Goal: Find specific page/section: Find specific page/section

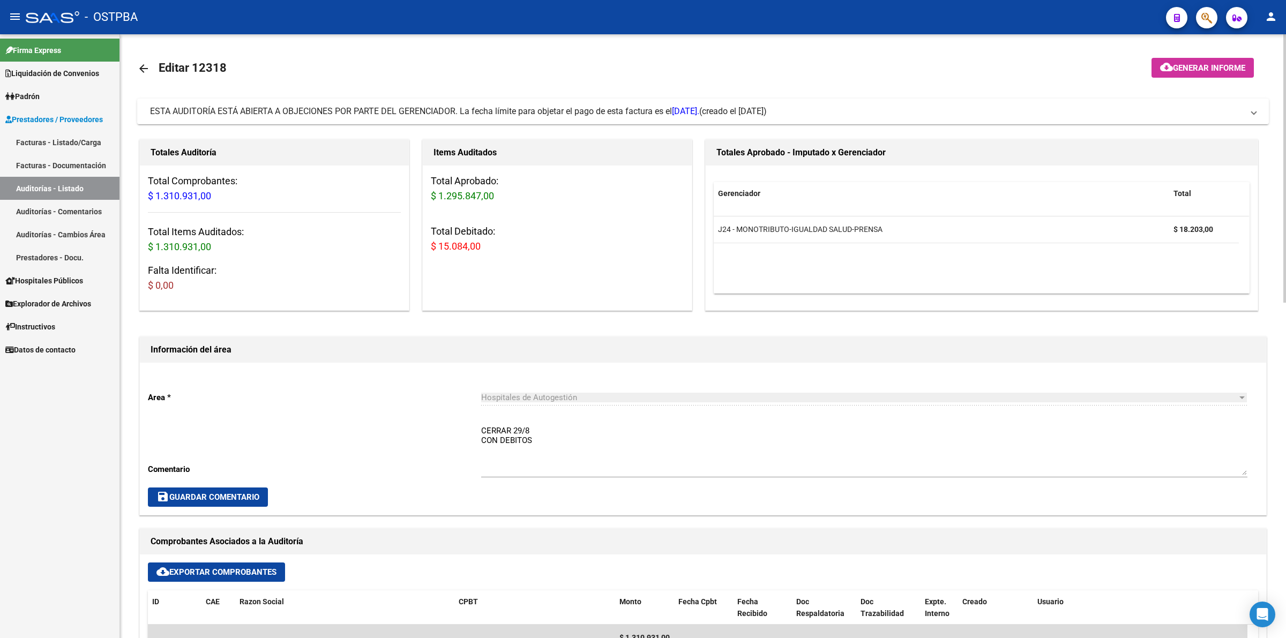
scroll to position [402, 0]
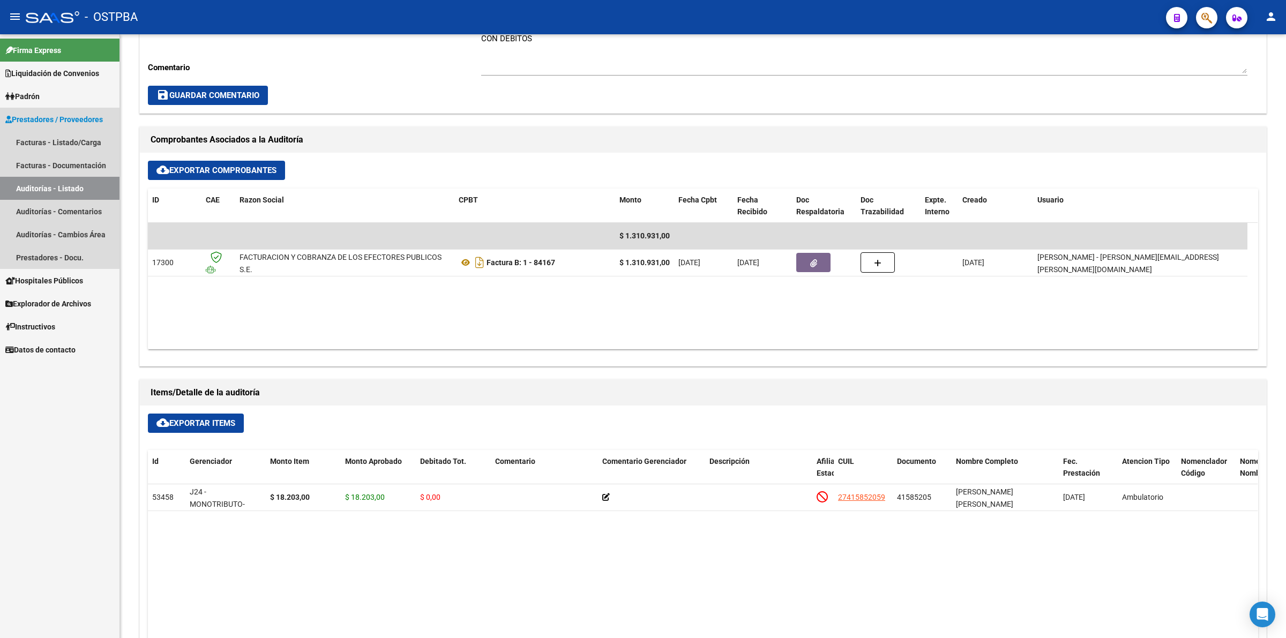
click at [86, 181] on link "Auditorías - Listado" at bounding box center [59, 188] width 119 height 23
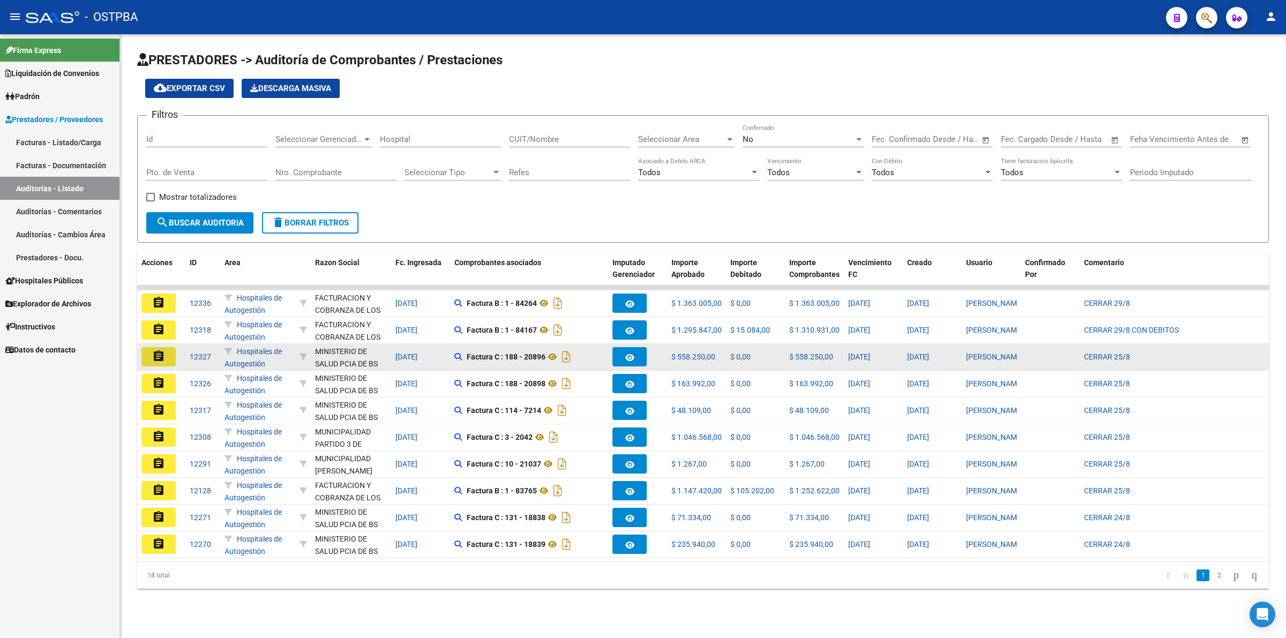
click at [150, 351] on button "assignment" at bounding box center [158, 356] width 34 height 19
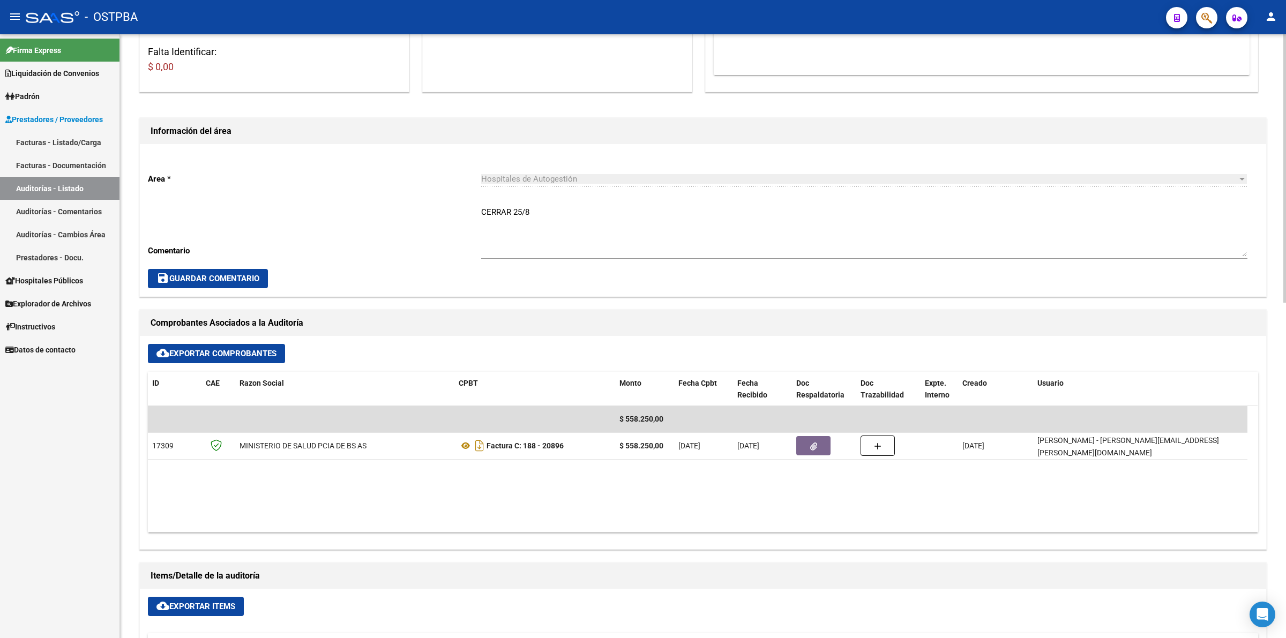
scroll to position [268, 0]
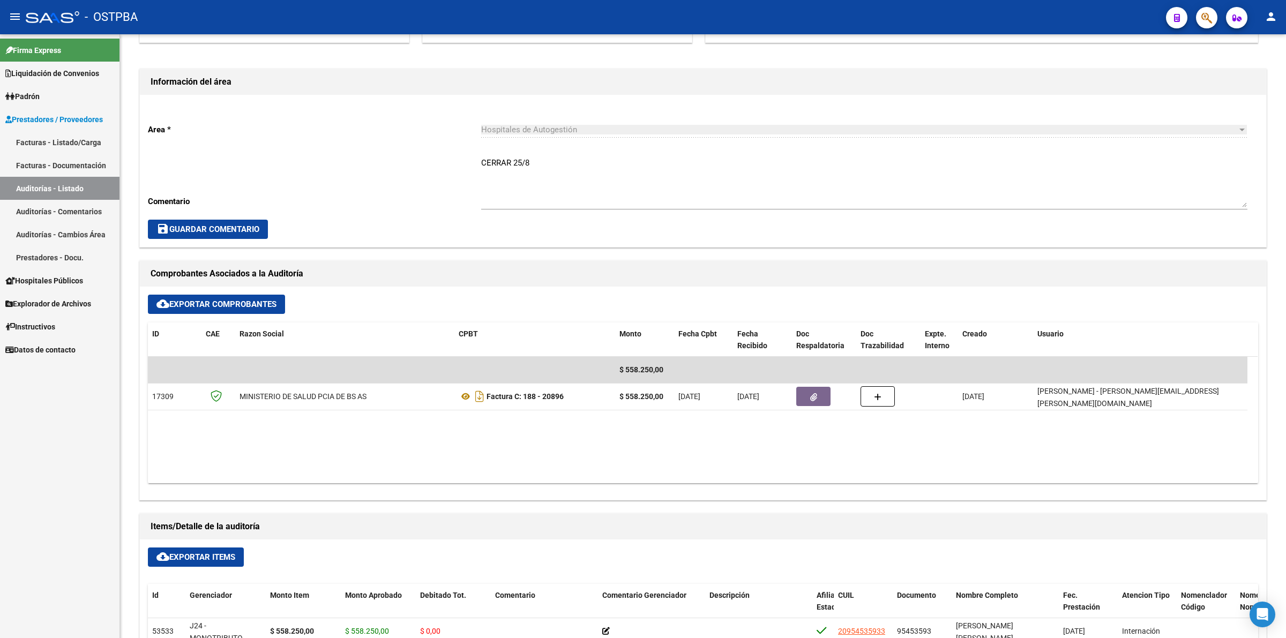
click at [81, 181] on link "Auditorías - Listado" at bounding box center [59, 188] width 119 height 23
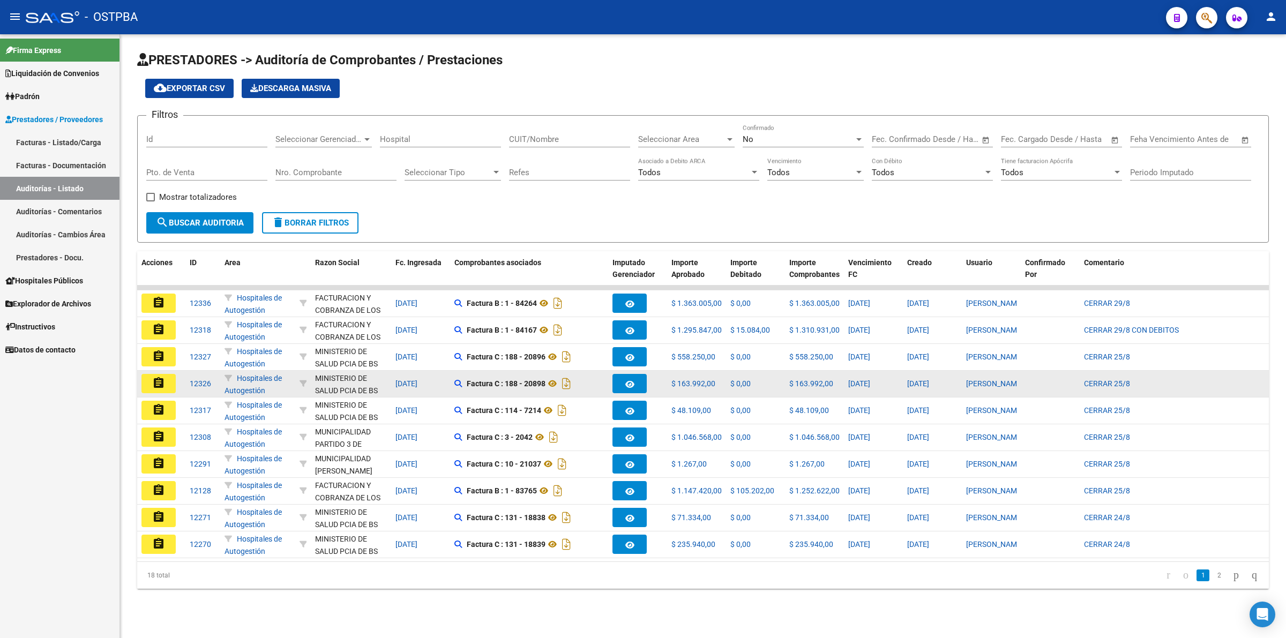
click at [155, 380] on mat-icon "assignment" at bounding box center [158, 383] width 13 height 13
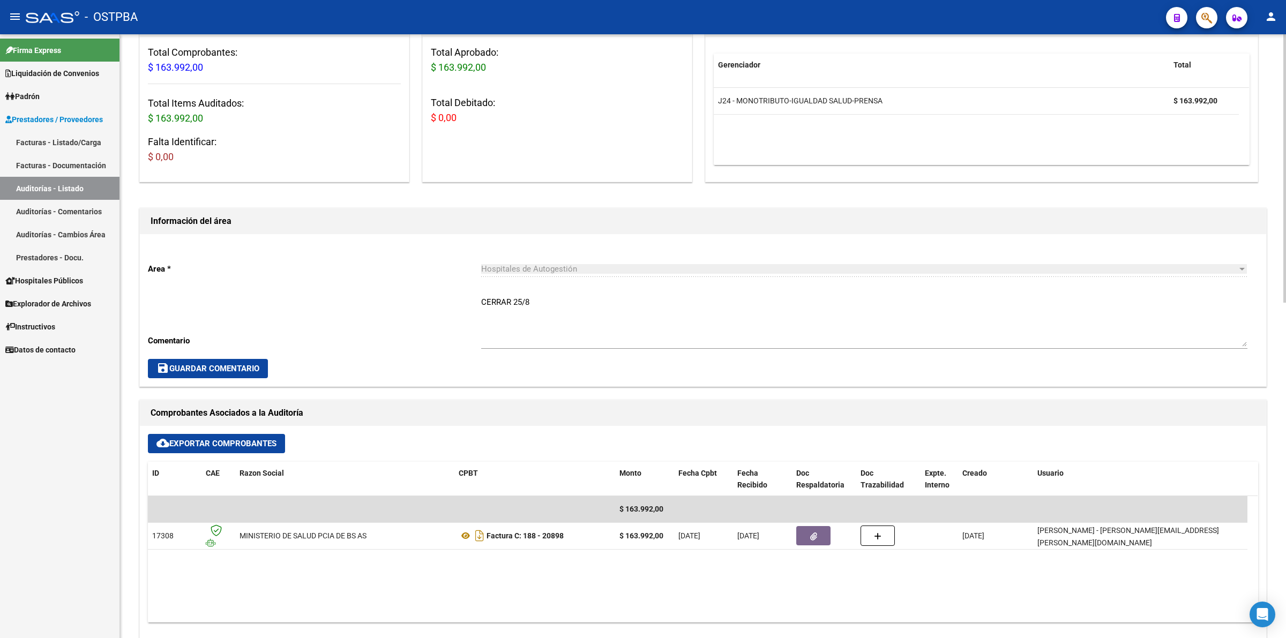
scroll to position [134, 0]
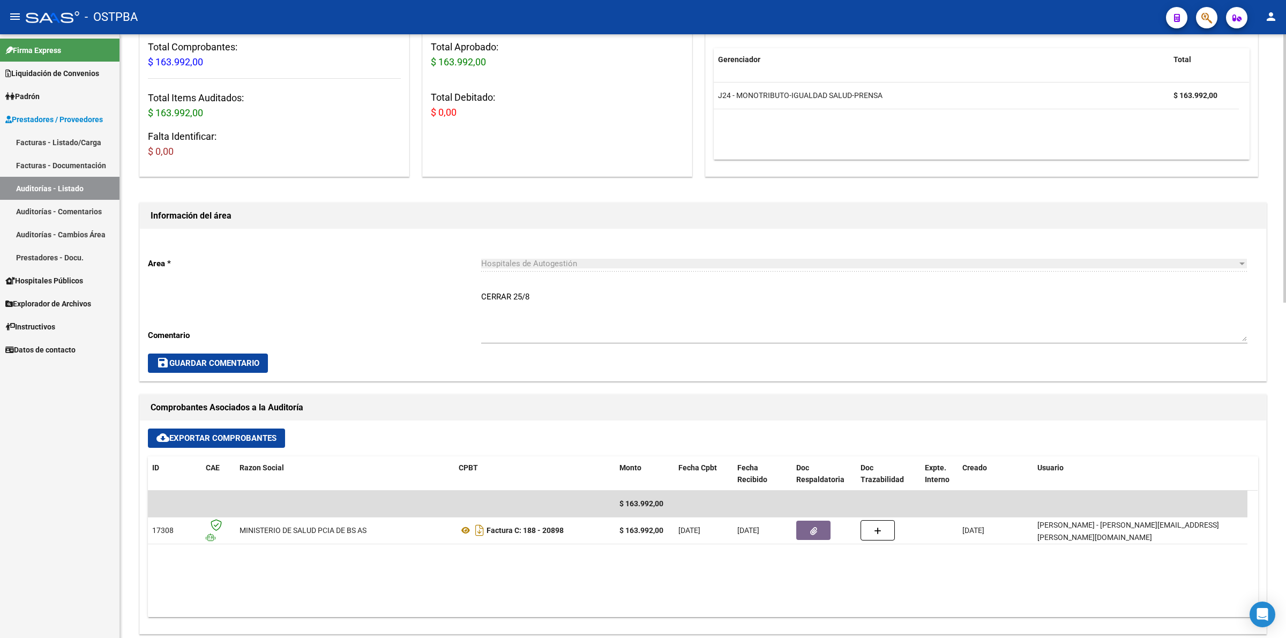
click at [76, 189] on link "Auditorías - Listado" at bounding box center [59, 188] width 119 height 23
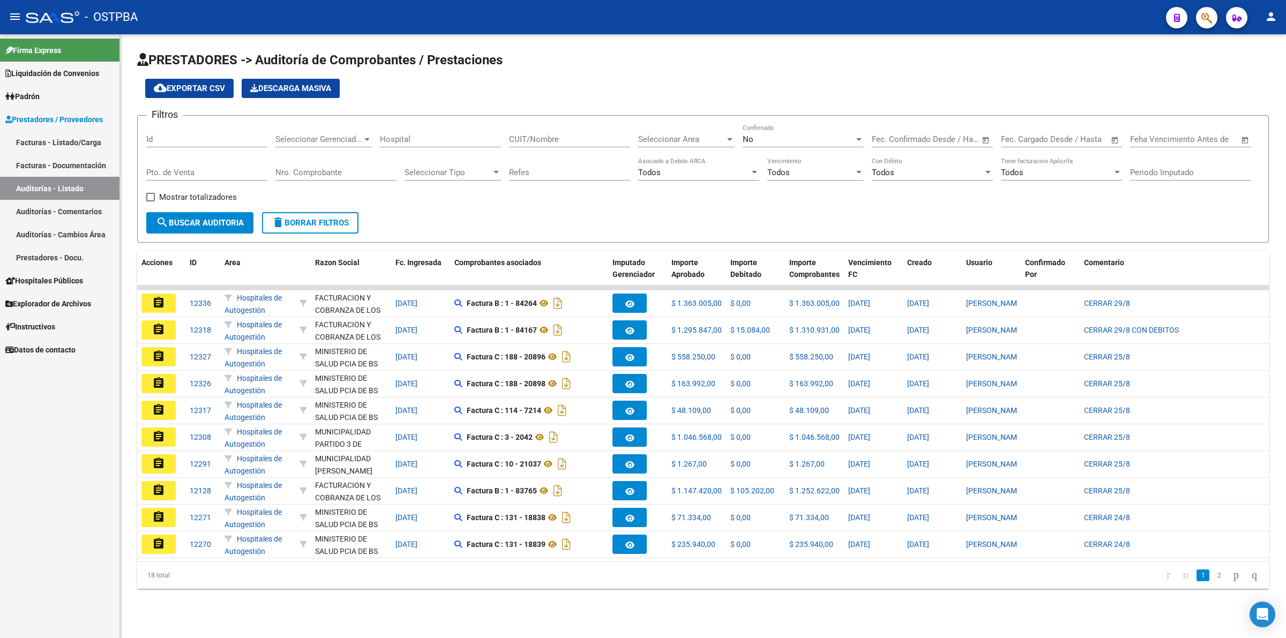
drag, startPoint x: 162, startPoint y: 440, endPoint x: 164, endPoint y: 403, distance: 37.0
click at [162, 430] on mat-icon "assignment" at bounding box center [158, 436] width 13 height 13
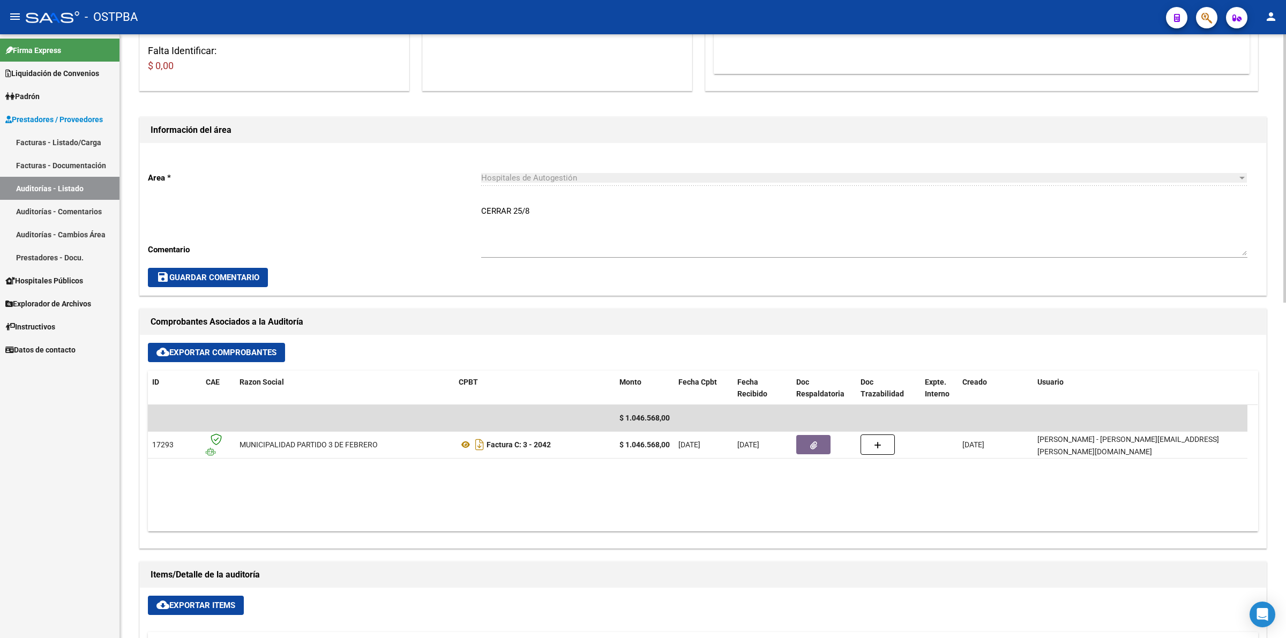
scroll to position [268, 0]
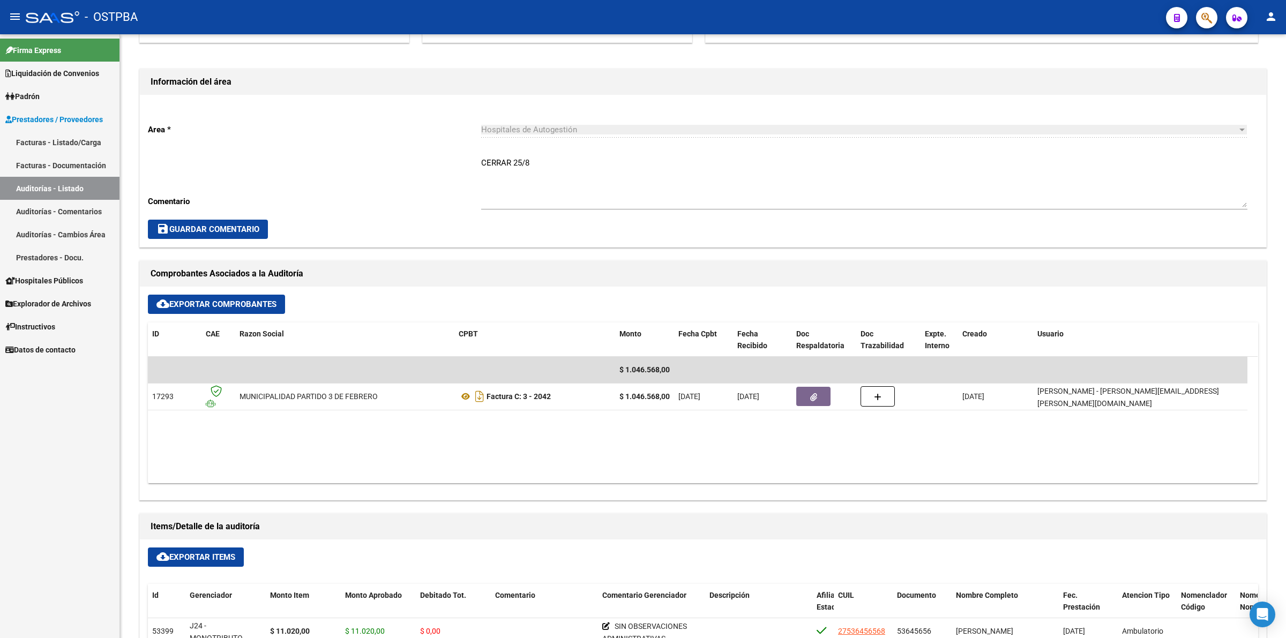
click at [72, 183] on link "Auditorías - Listado" at bounding box center [59, 188] width 119 height 23
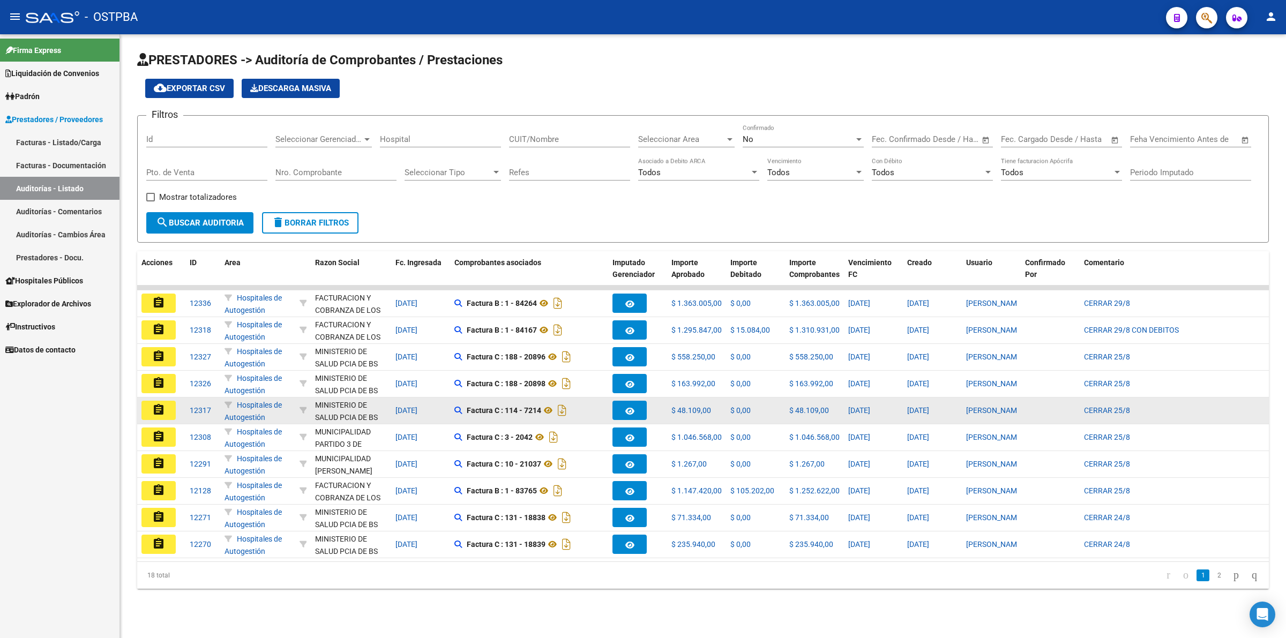
click at [160, 404] on mat-icon "assignment" at bounding box center [158, 409] width 13 height 13
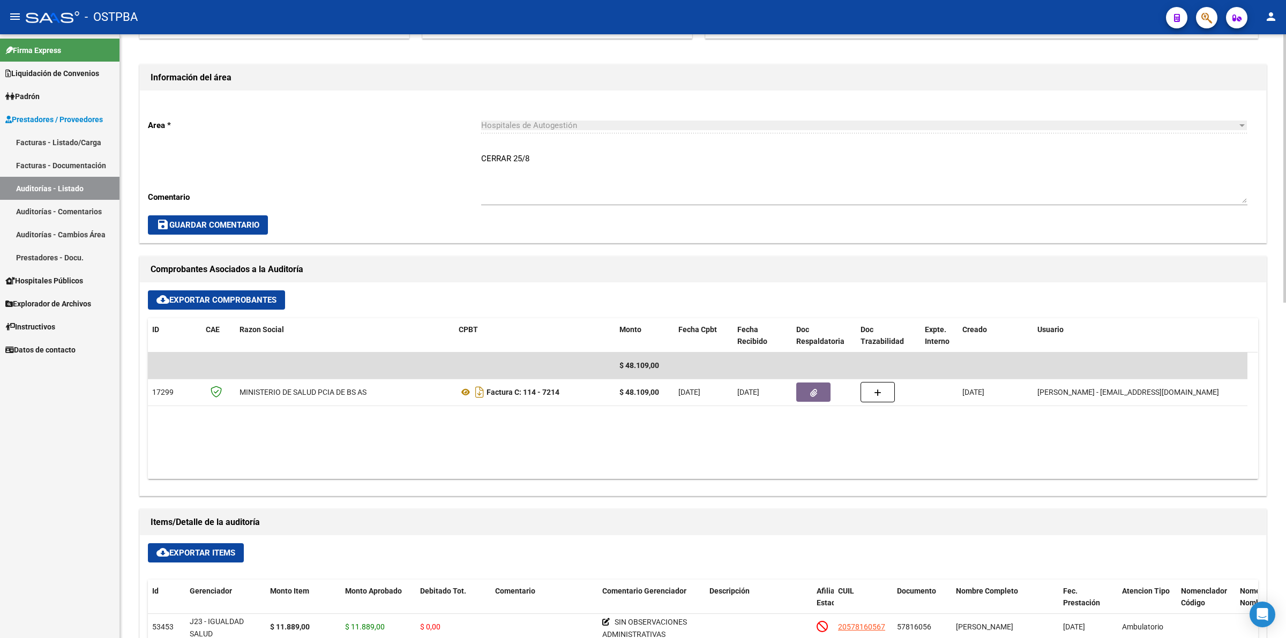
scroll to position [335, 0]
